Goal: Task Accomplishment & Management: Manage account settings

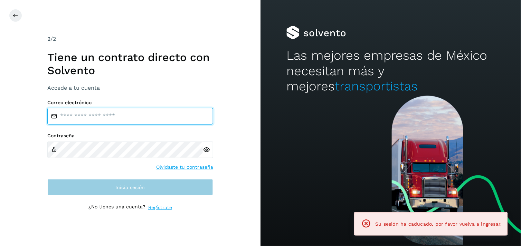
type input "**********"
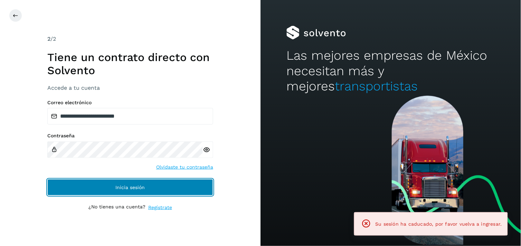
click at [142, 184] on button "Inicia sesión" at bounding box center [130, 187] width 166 height 17
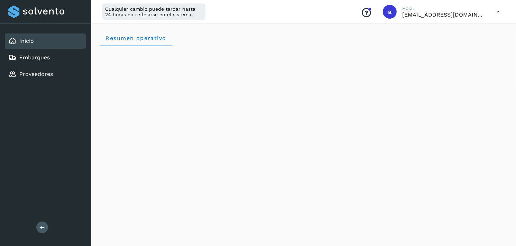
scroll to position [810, 0]
